Goal: Task Accomplishment & Management: Use online tool/utility

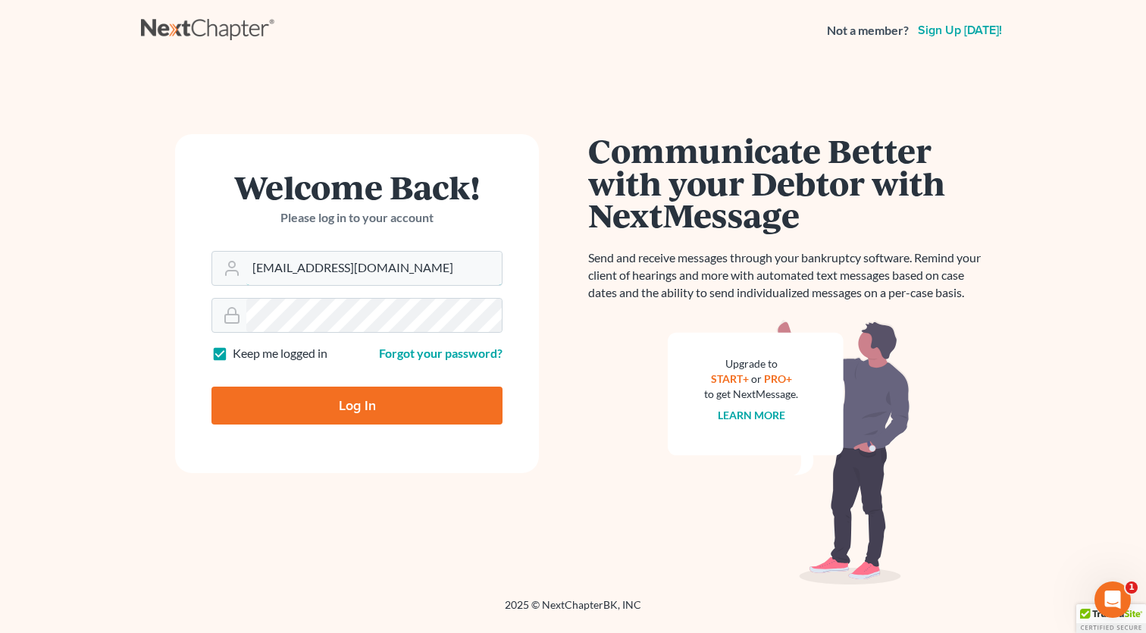
type input "[EMAIL_ADDRESS][DOMAIN_NAME]"
click at [282, 412] on input "Log In" at bounding box center [356, 406] width 291 height 38
type input "Thinking..."
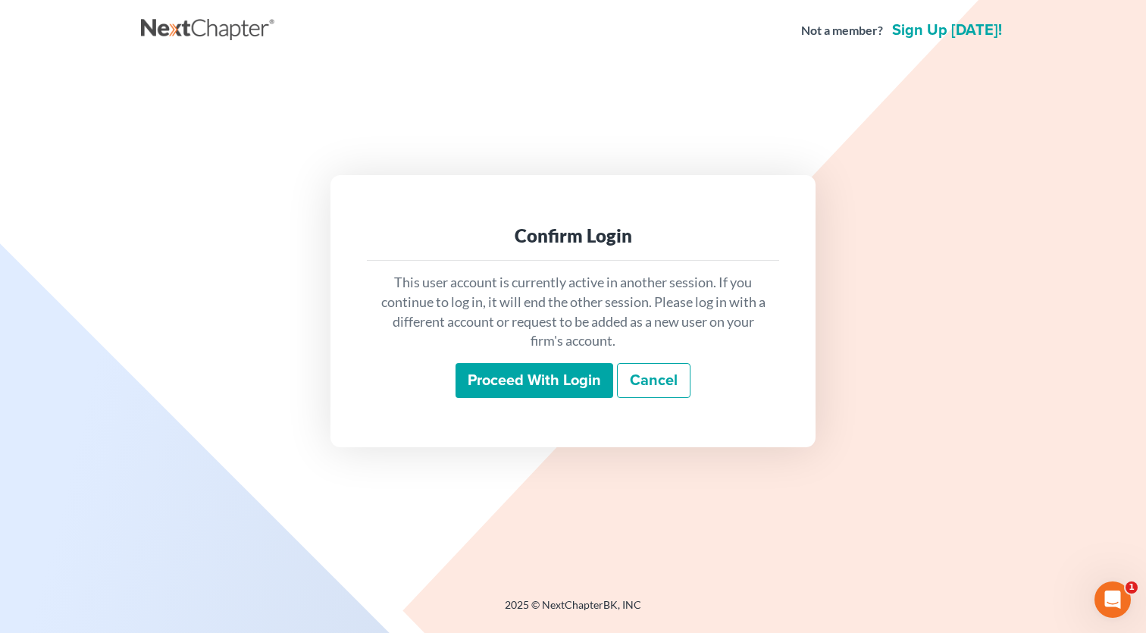
click at [510, 396] on input "Proceed with login" at bounding box center [534, 380] width 158 height 35
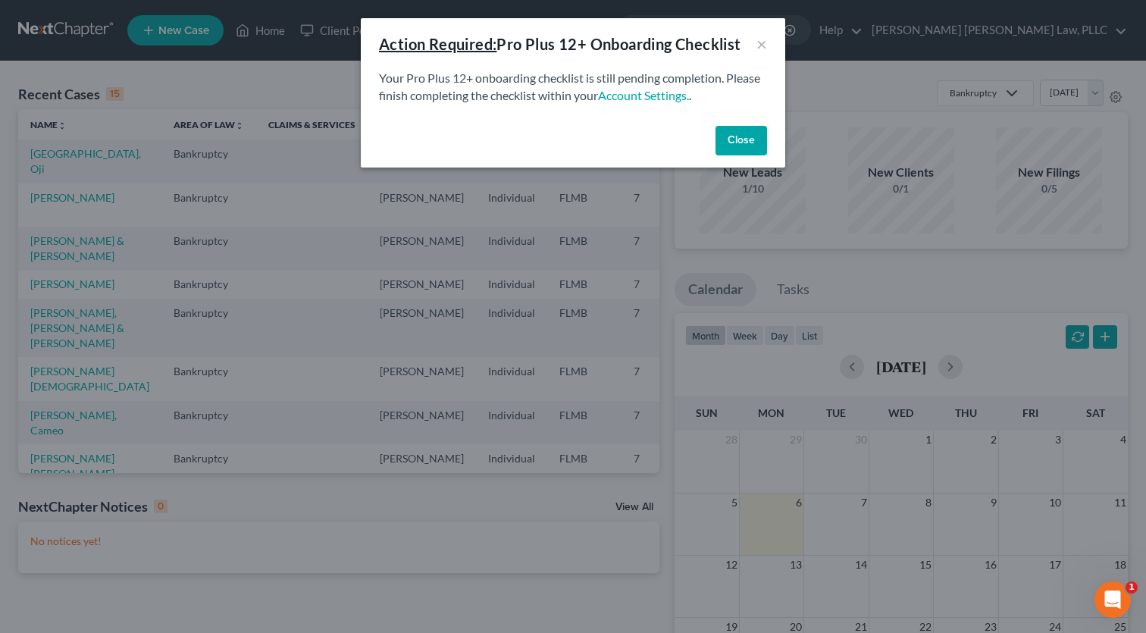
click at [729, 134] on button "Close" at bounding box center [741, 141] width 52 height 30
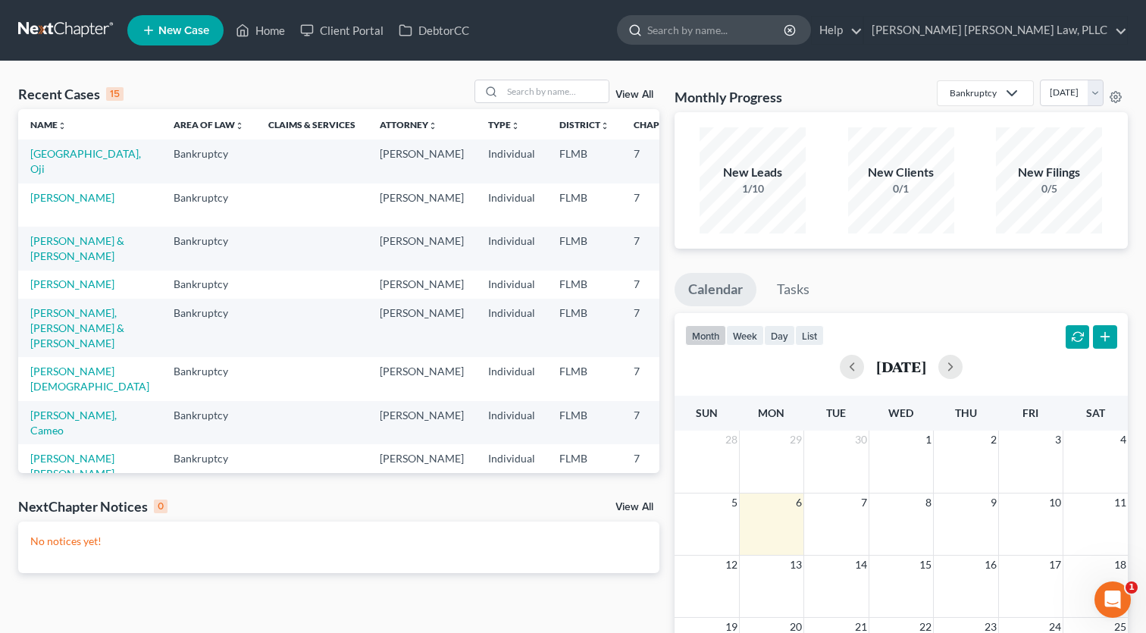
click at [786, 31] on input "search" at bounding box center [716, 30] width 139 height 28
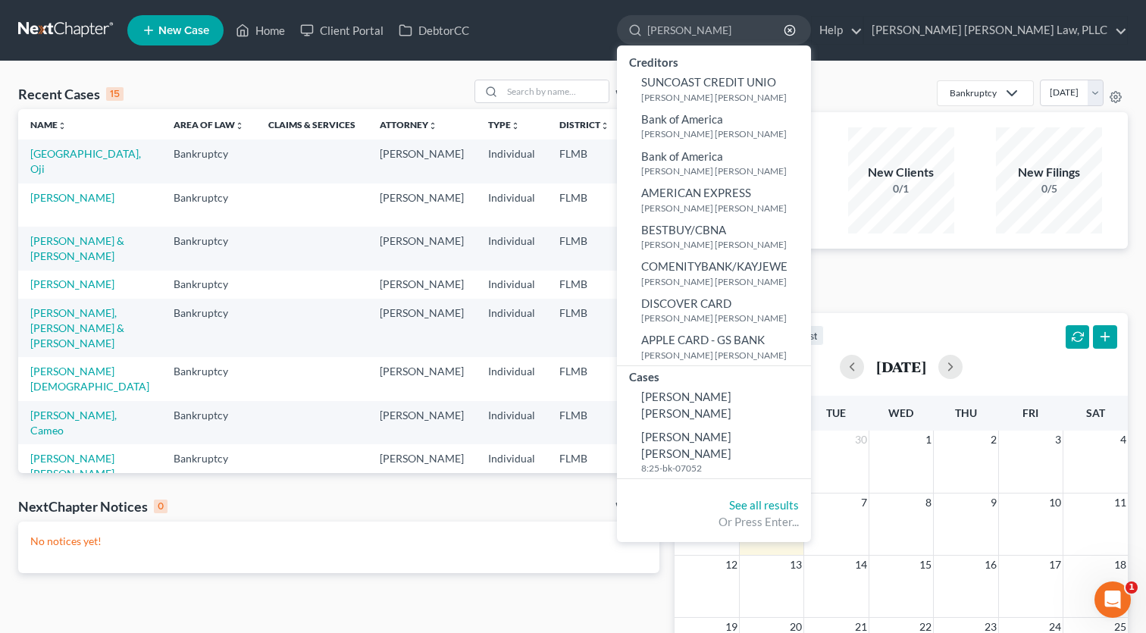
type input "Marco"
drag, startPoint x: 797, startPoint y: 55, endPoint x: 822, endPoint y: 394, distance: 340.4
click at [731, 394] on span "Gavilanes Lara, Marco" at bounding box center [686, 405] width 90 height 30
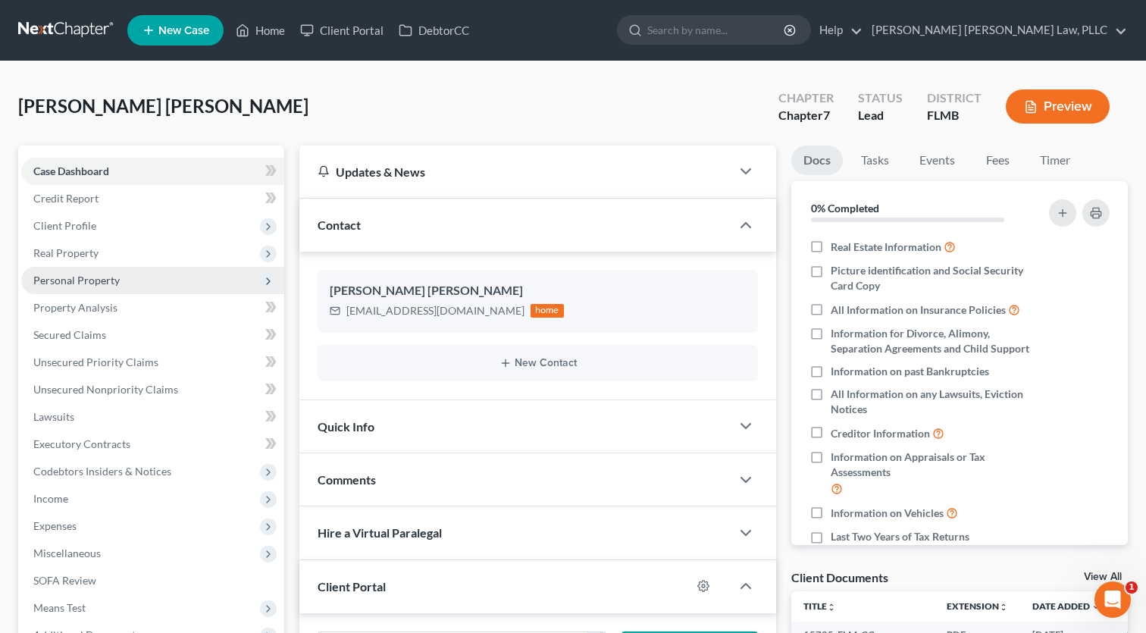
click at [61, 279] on span "Personal Property" at bounding box center [76, 280] width 86 height 13
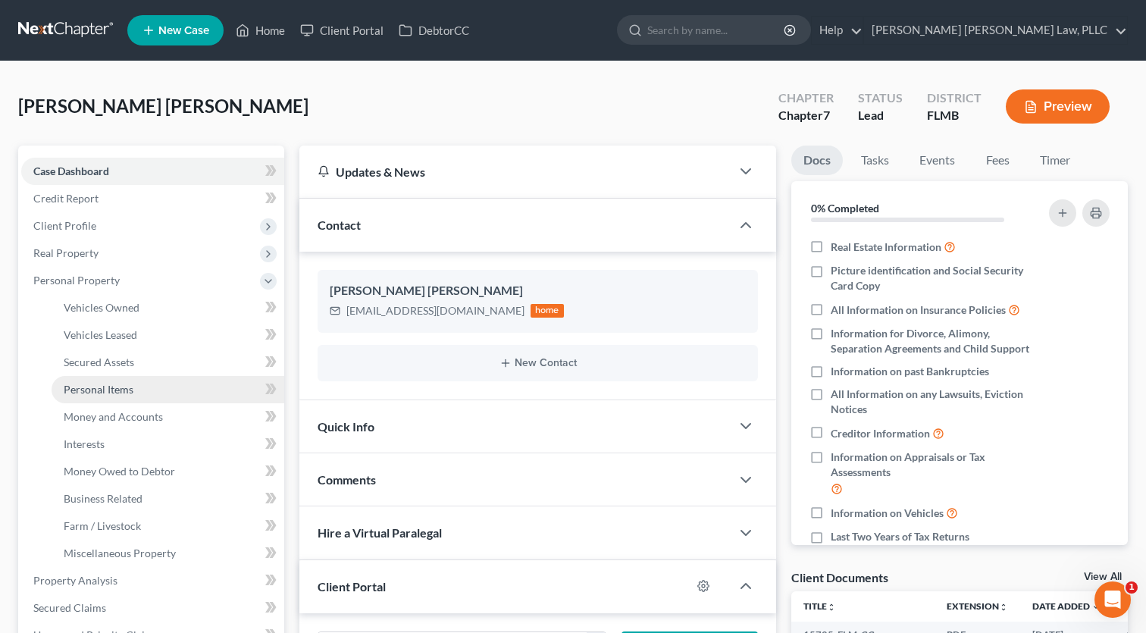
scroll to position [3, 0]
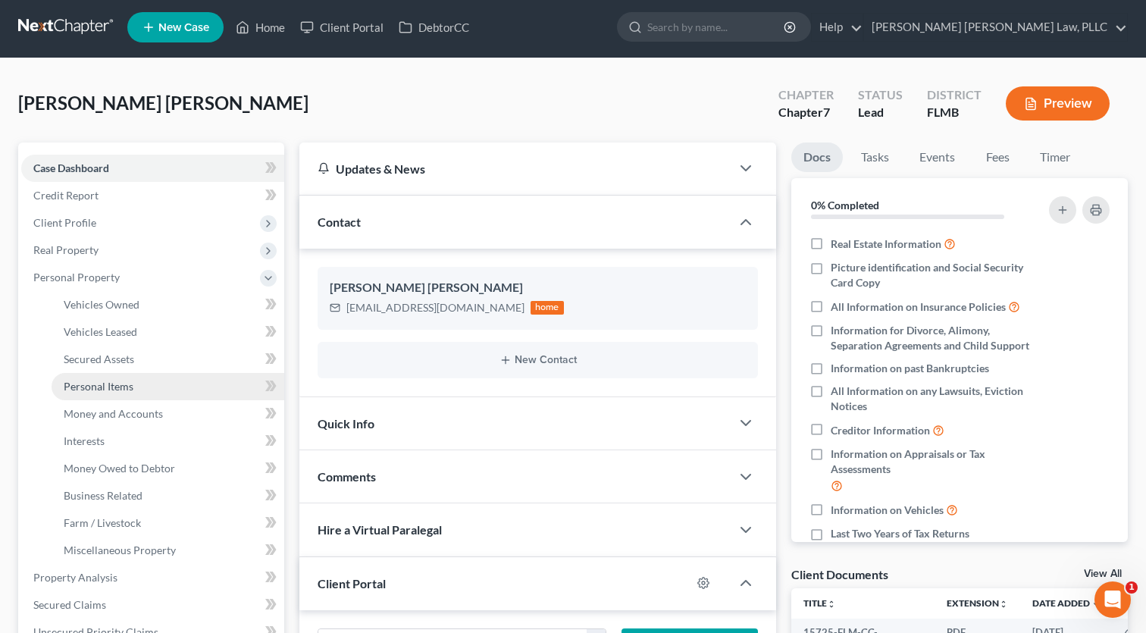
click at [146, 387] on link "Personal Items" at bounding box center [168, 386] width 233 height 27
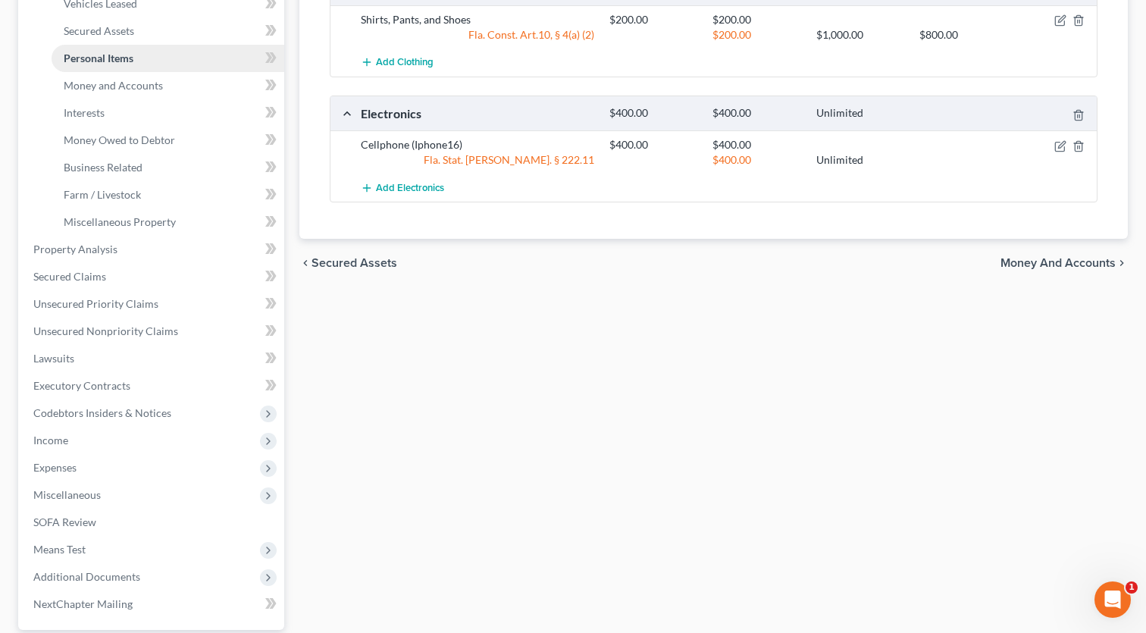
scroll to position [414, 0]
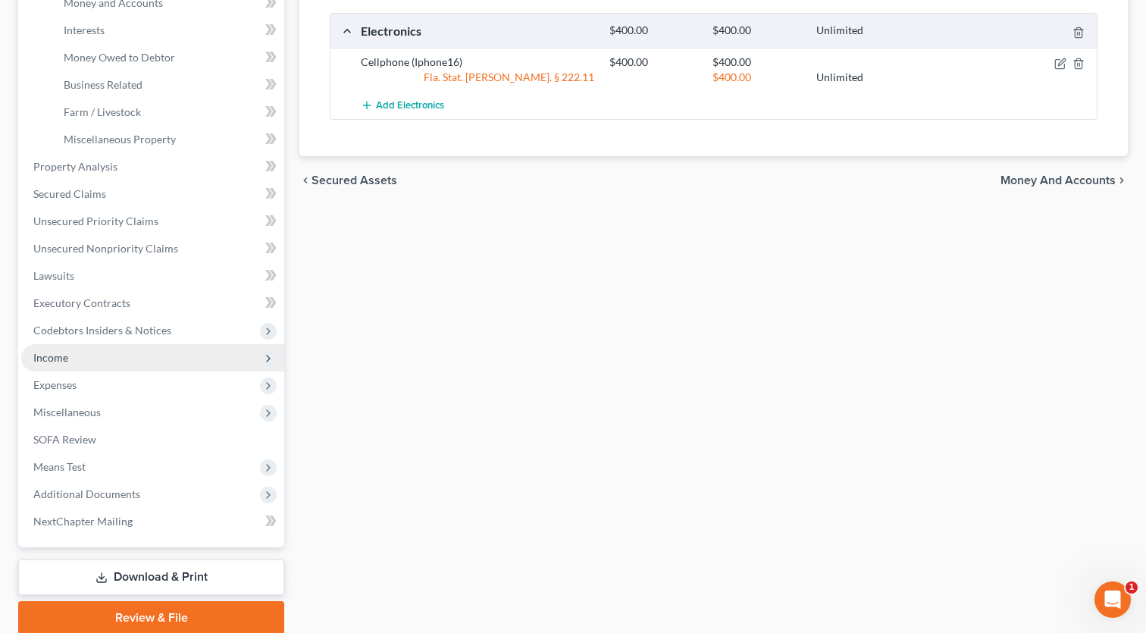
click at [74, 354] on span "Income" at bounding box center [152, 357] width 263 height 27
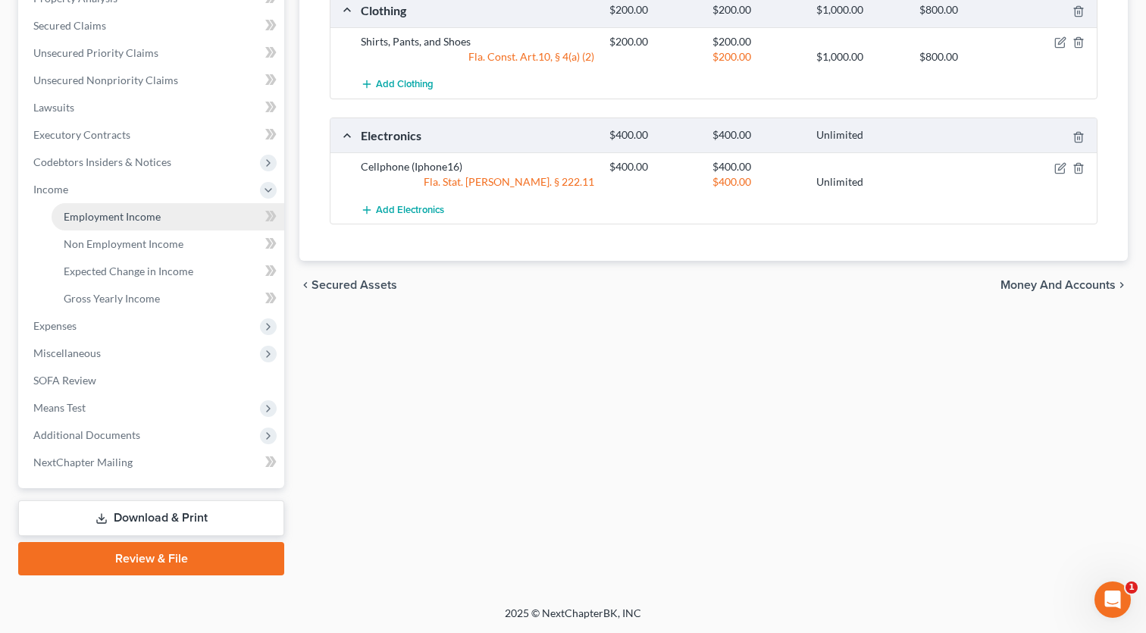
click at [125, 220] on span "Employment Income" at bounding box center [112, 216] width 97 height 13
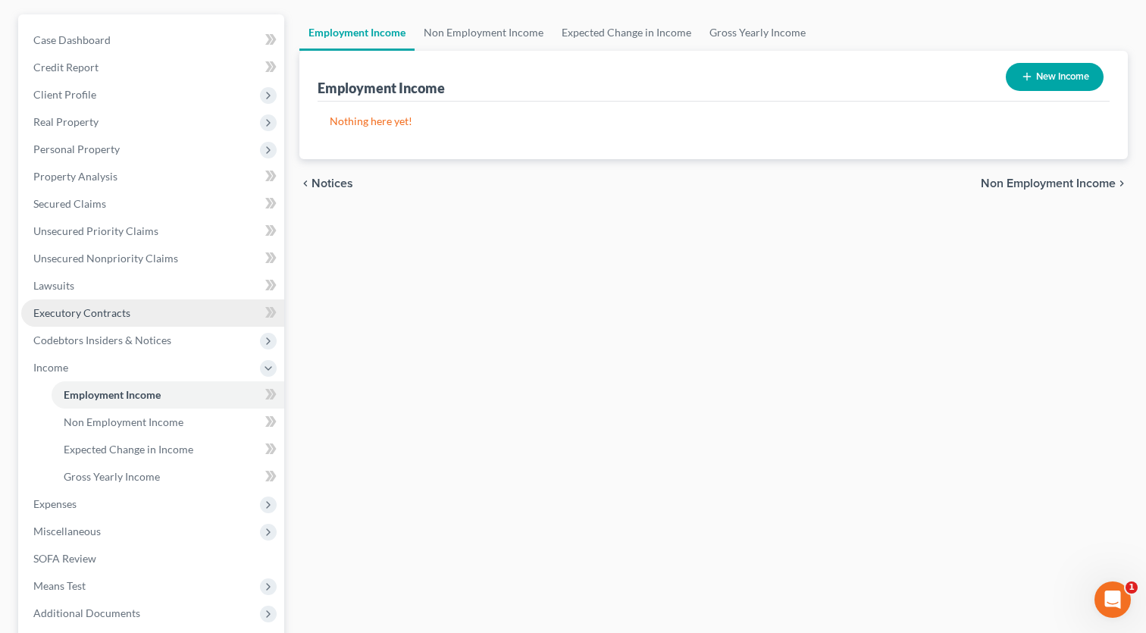
scroll to position [145, 0]
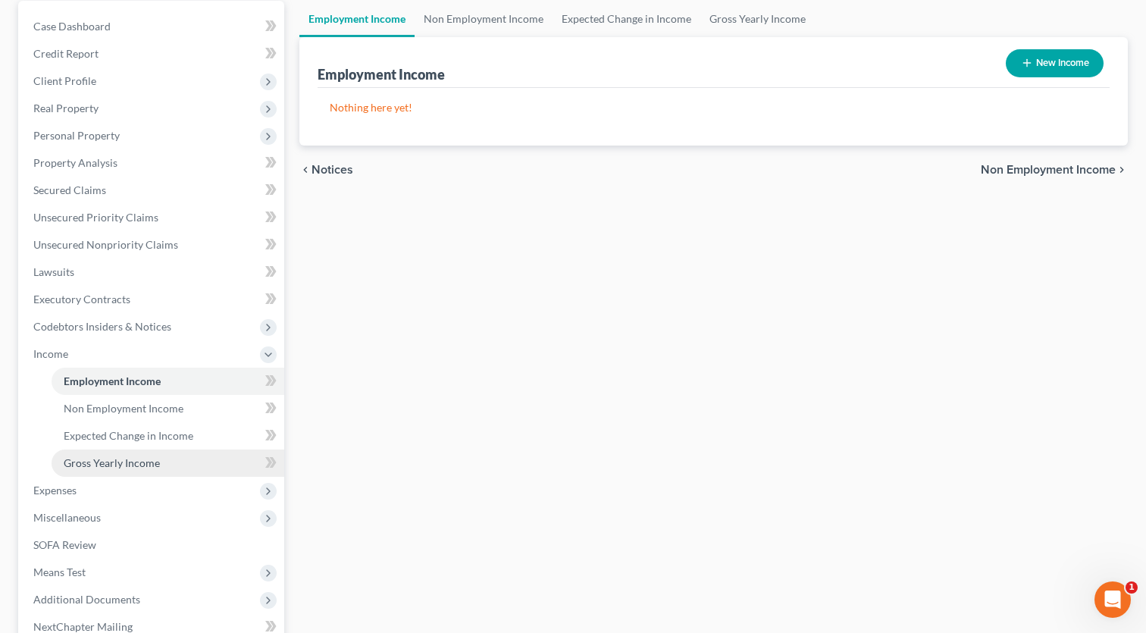
click at [127, 462] on span "Gross Yearly Income" at bounding box center [112, 462] width 96 height 13
